Goal: Transaction & Acquisition: Subscribe to service/newsletter

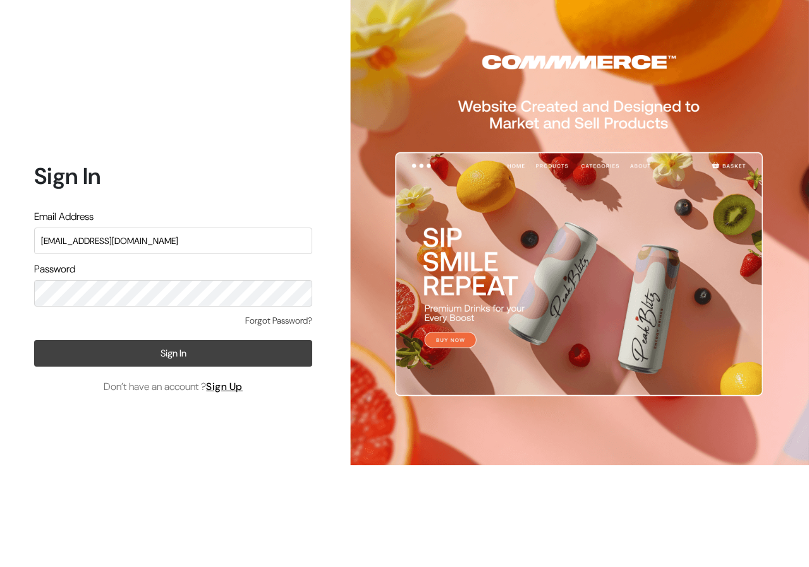
click at [215, 348] on button "Sign In" at bounding box center [173, 353] width 278 height 27
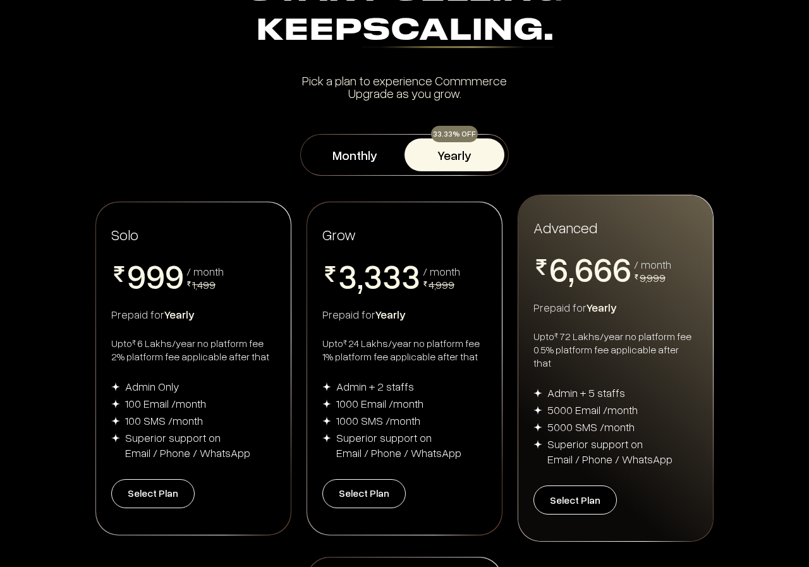
scroll to position [63, 0]
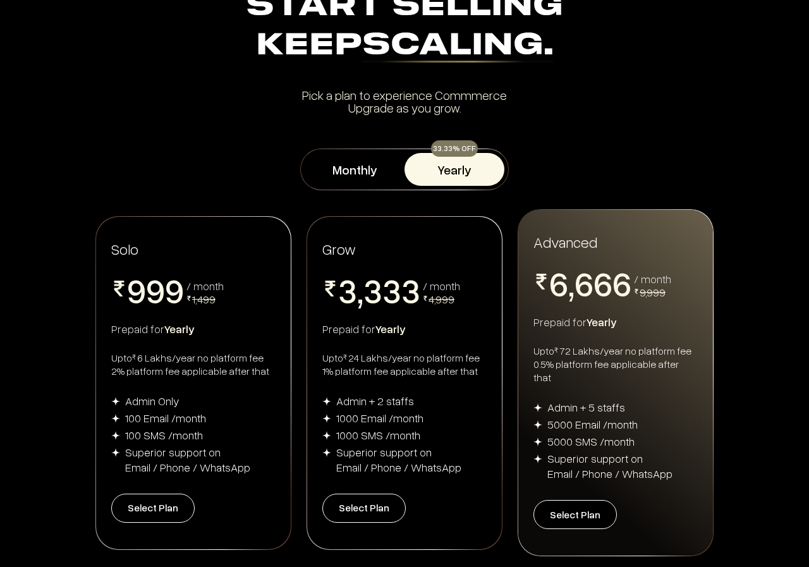
click at [451, 174] on button "Yearly" at bounding box center [454, 169] width 100 height 33
click at [234, 361] on div "Upto ₹ 6 Lakhs/year no platform fee 2% platform fee applicable after that" at bounding box center [193, 364] width 164 height 27
click at [164, 507] on button "Select Plan" at bounding box center [152, 507] width 83 height 29
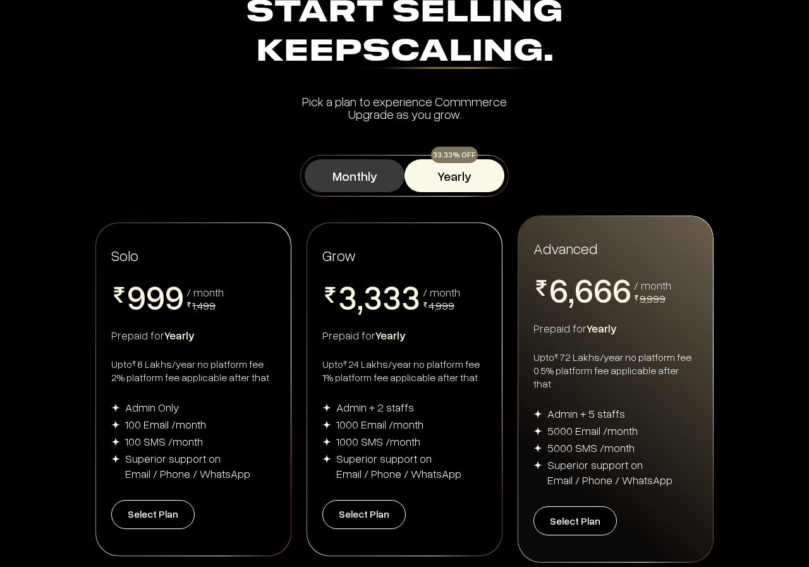
click at [370, 179] on button "Monthly" at bounding box center [355, 175] width 100 height 33
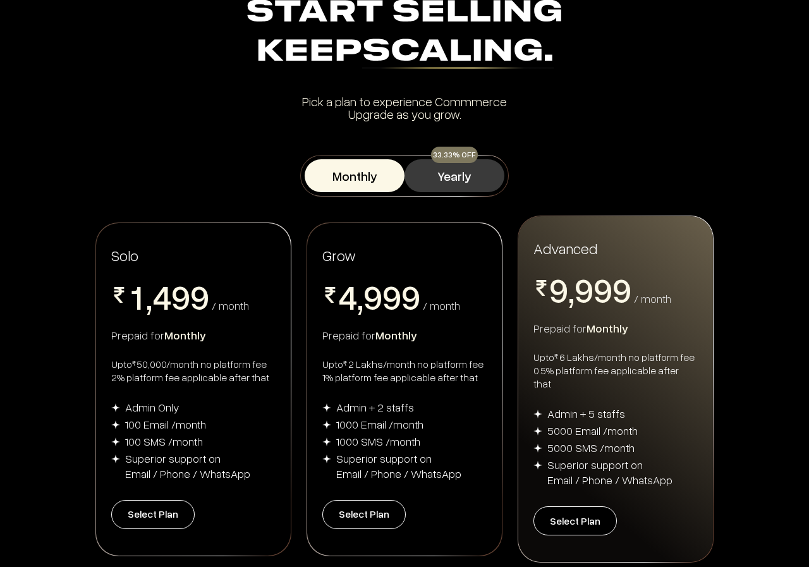
click at [422, 180] on button "Yearly" at bounding box center [454, 175] width 100 height 33
